Goal: Information Seeking & Learning: Learn about a topic

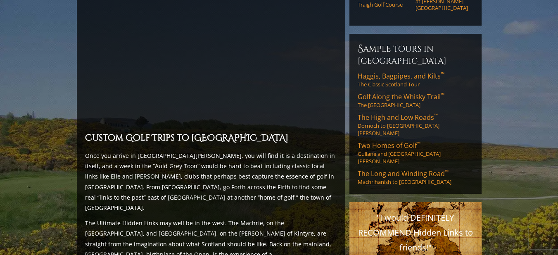
scroll to position [661, 0]
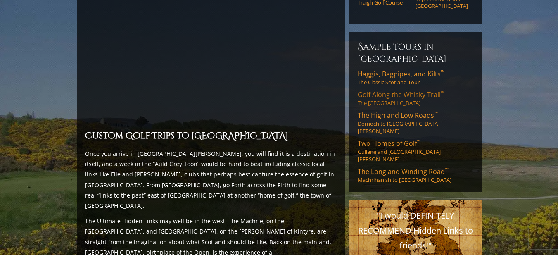
click at [400, 90] on span "Golf Along the Whisky Trail ™" at bounding box center [401, 94] width 87 height 9
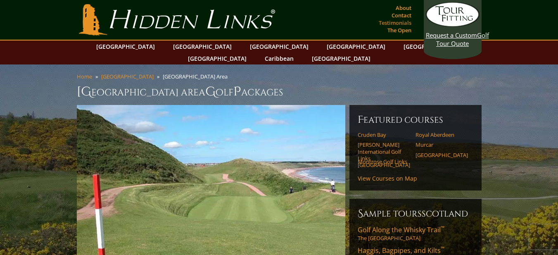
click at [398, 23] on link "Testimonials" at bounding box center [395, 23] width 37 height 12
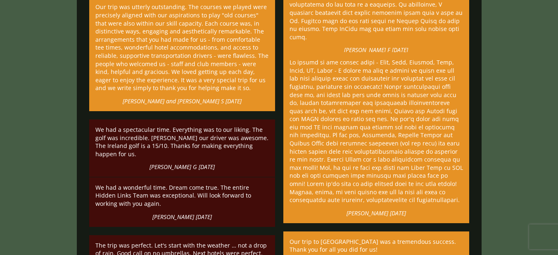
scroll to position [4585, 0]
